Goal: Information Seeking & Learning: Learn about a topic

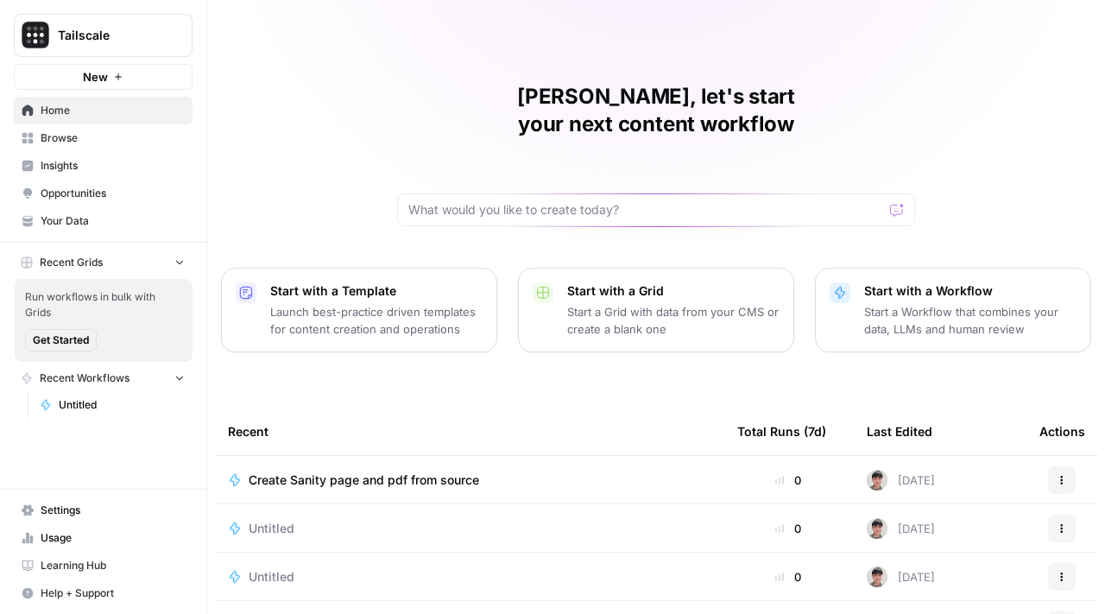
click at [101, 162] on span "Insights" at bounding box center [113, 166] width 144 height 16
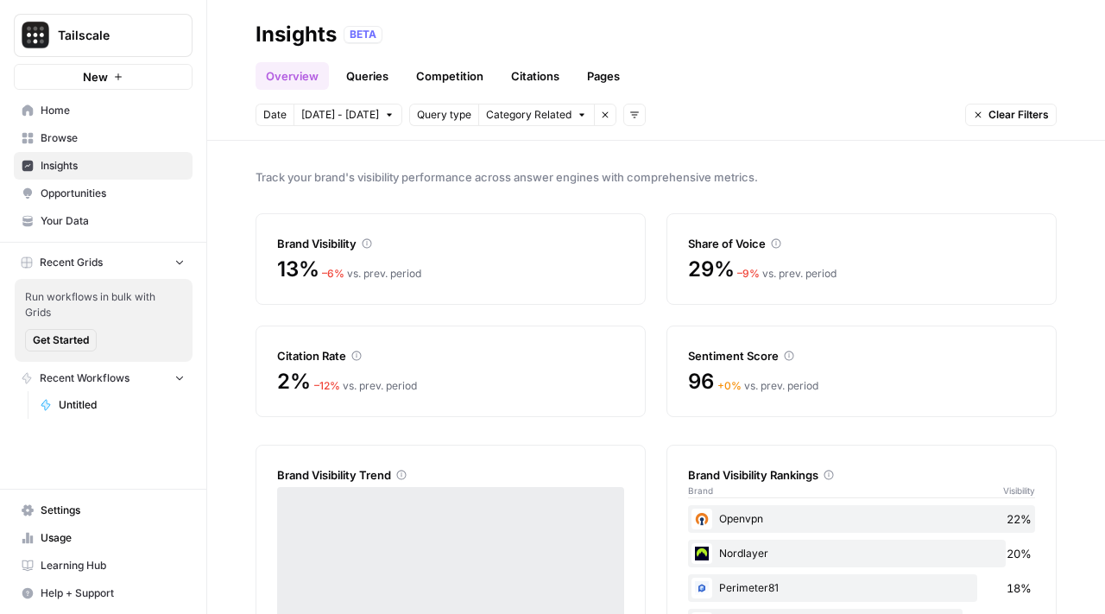
click at [387, 84] on link "Queries" at bounding box center [367, 76] width 63 height 28
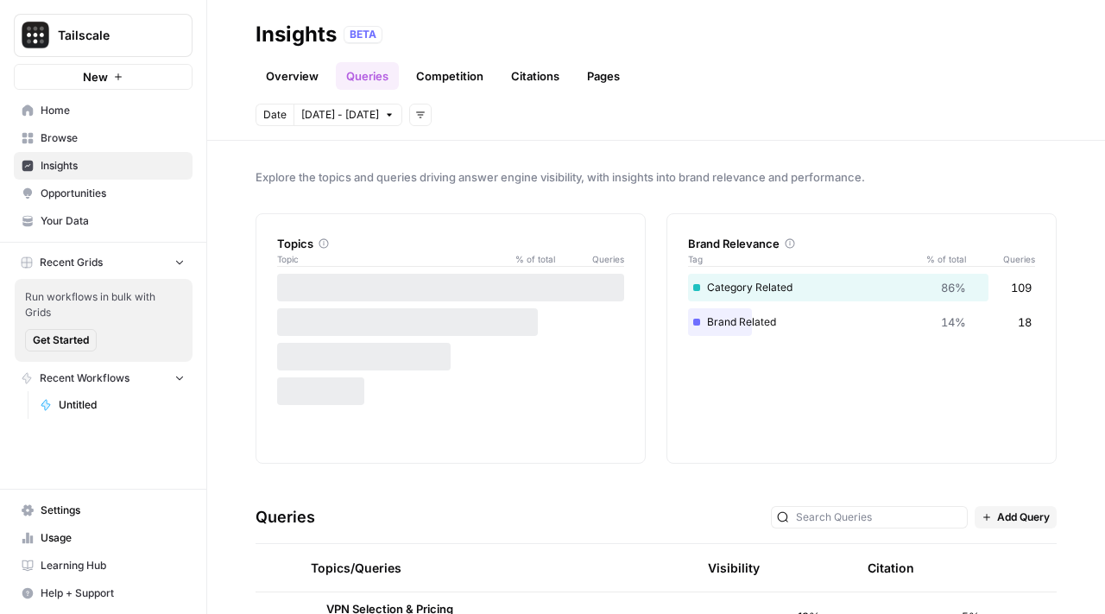
click at [443, 79] on link "Competition" at bounding box center [450, 76] width 88 height 28
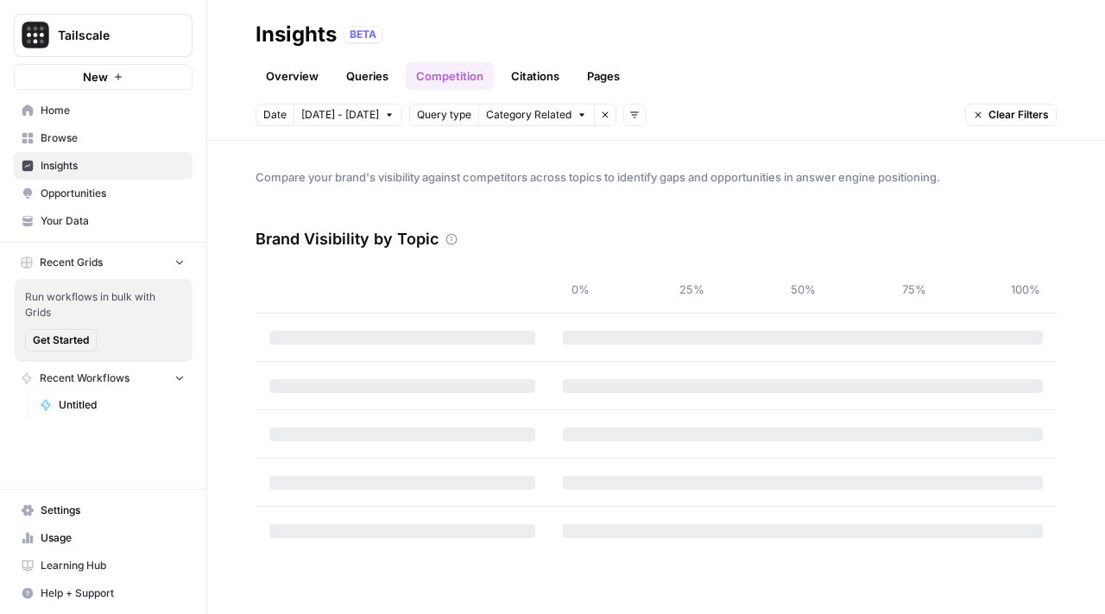
click at [524, 75] on link "Citations" at bounding box center [535, 76] width 69 height 28
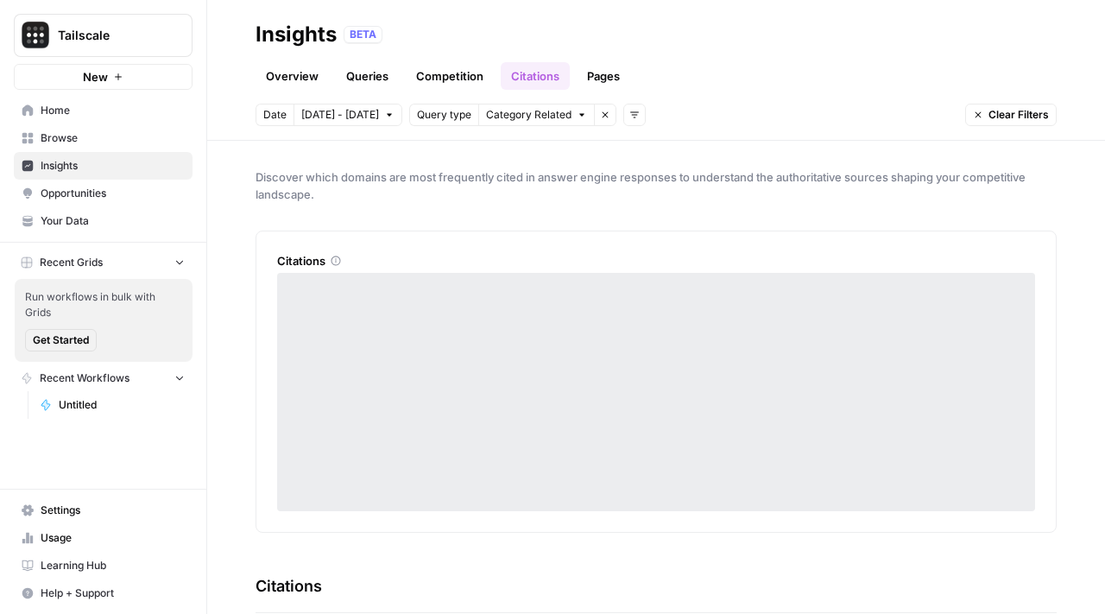
click at [602, 76] on link "Pages" at bounding box center [603, 76] width 54 height 28
